Goal: Task Accomplishment & Management: Manage account settings

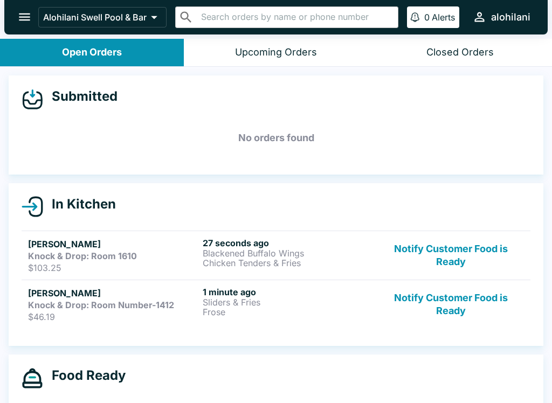
click at [330, 312] on p "Frose" at bounding box center [288, 312] width 170 height 10
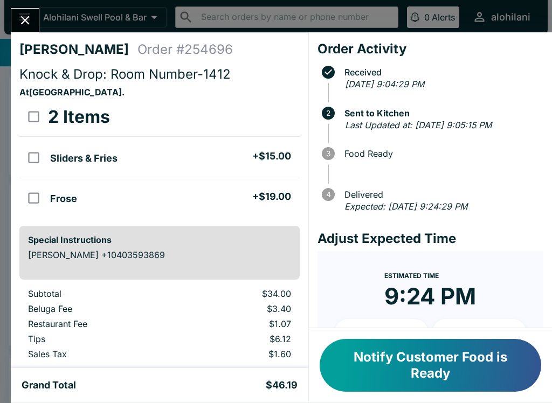
click at [29, 23] on icon "Close" at bounding box center [25, 20] width 15 height 15
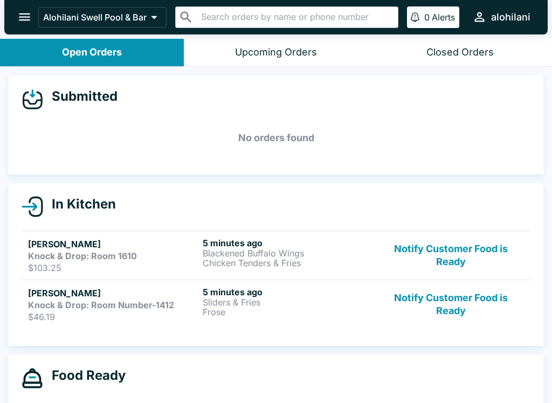
click at [52, 267] on p "$103.25" at bounding box center [113, 267] width 170 height 11
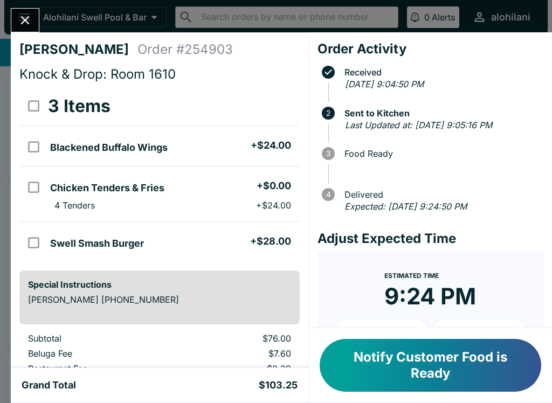
click at [23, 6] on div "[PERSON_NAME] Order # 254903 Knock & Drop: Room 1610 3 Items Blackened Buffalo …" at bounding box center [276, 201] width 552 height 403
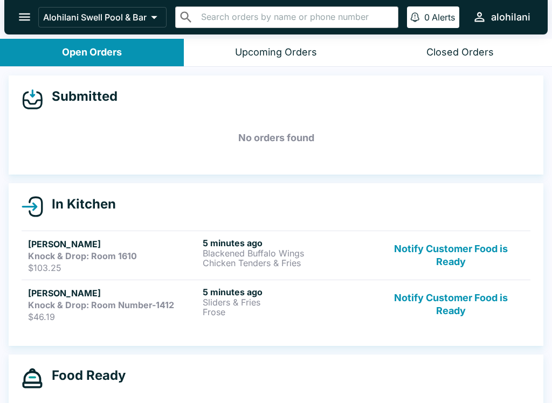
click at [114, 262] on p "$103.25" at bounding box center [113, 267] width 170 height 11
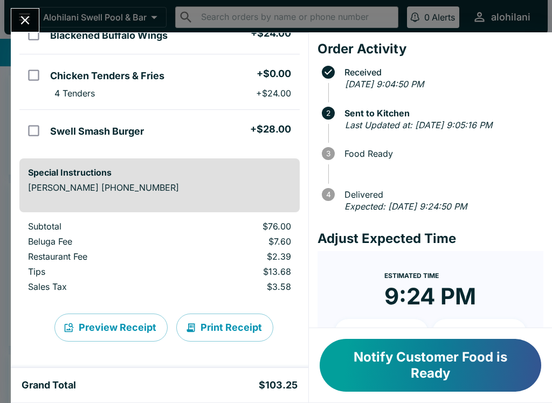
scroll to position [112, 0]
click at [25, 22] on icon "Close" at bounding box center [25, 20] width 9 height 9
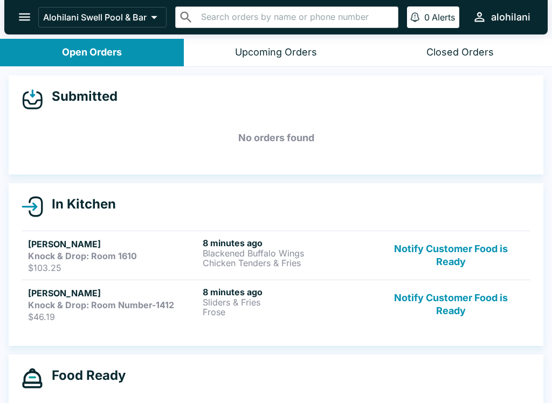
click at [99, 314] on p "$46.19" at bounding box center [113, 317] width 170 height 11
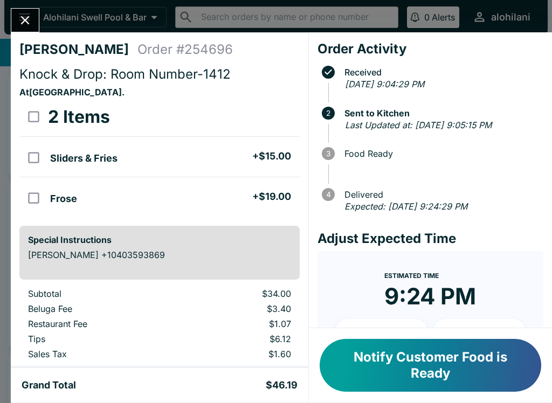
click at [196, 389] on div "Grand Total $46.19" at bounding box center [160, 385] width 276 height 13
click at [458, 363] on button "Notify Customer Food is Ready" at bounding box center [431, 365] width 222 height 53
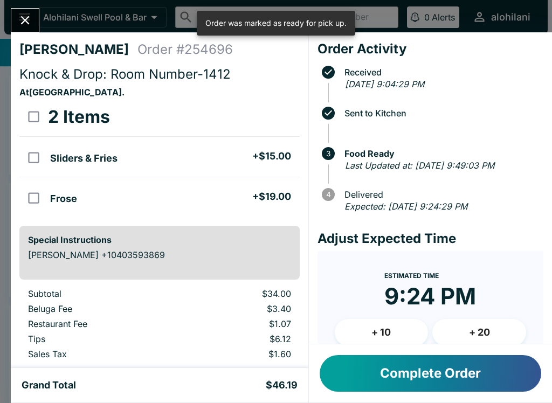
click at [469, 375] on button "Complete Order" at bounding box center [431, 373] width 222 height 37
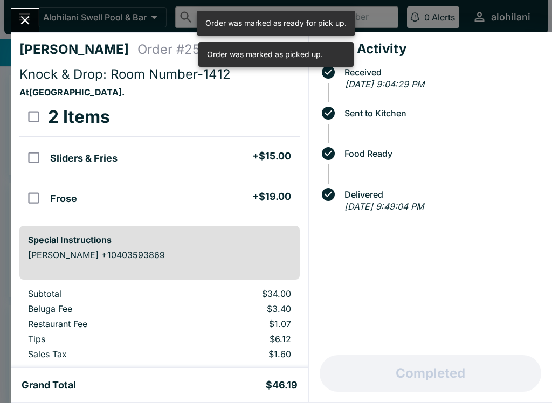
click at [29, 18] on icon "Close" at bounding box center [25, 20] width 15 height 15
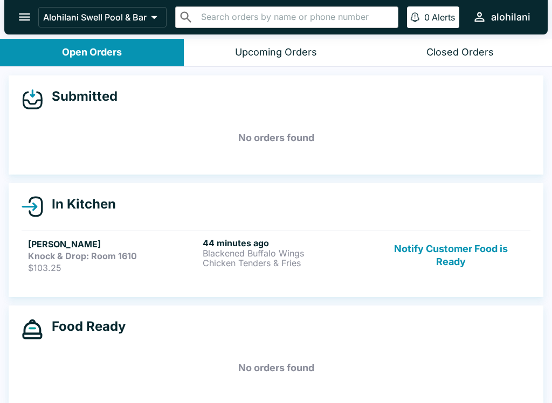
click at [133, 58] on button "Open Orders" at bounding box center [92, 52] width 184 height 27
click at [137, 46] on button "Open Orders" at bounding box center [92, 52] width 184 height 27
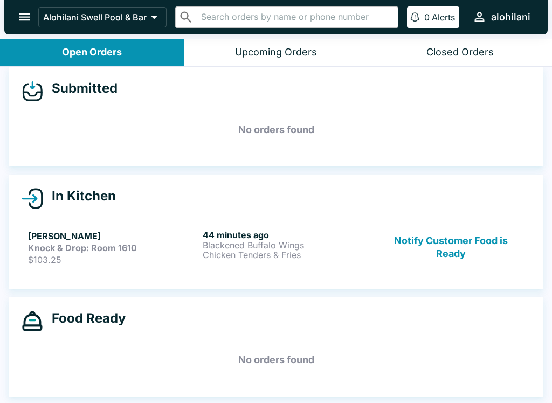
scroll to position [8, 0]
click at [550, 258] on div "In Kitchen [PERSON_NAME] & Drop: Room 1610 $103.25 44 minutes ago Blackened Buf…" at bounding box center [276, 232] width 552 height 114
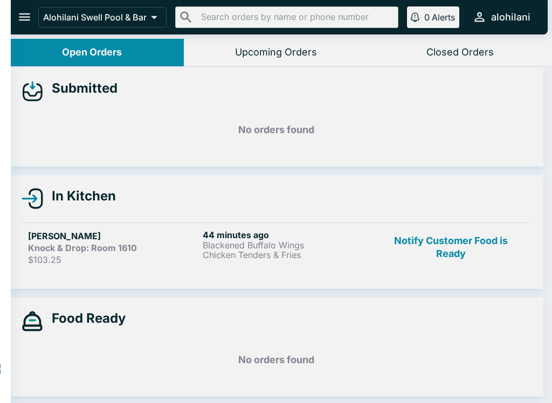
scroll to position [2, 0]
